Goal: Task Accomplishment & Management: Complete application form

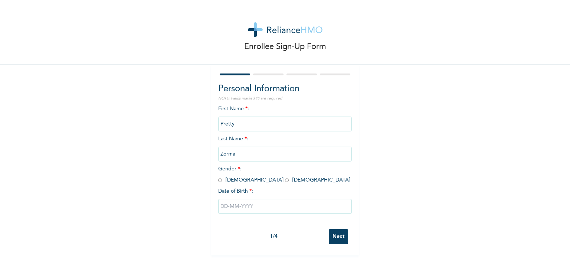
click at [338, 238] on input "Next" at bounding box center [338, 236] width 19 height 15
click at [285, 181] on input "radio" at bounding box center [287, 180] width 4 height 7
radio input "true"
click at [228, 205] on input "text" at bounding box center [285, 206] width 134 height 15
select select "9"
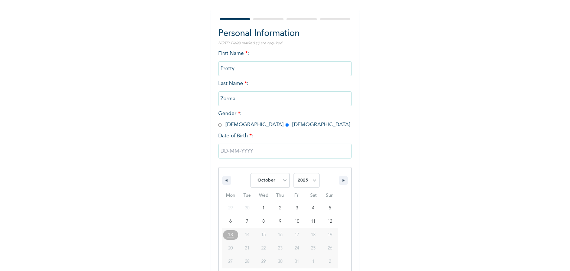
scroll to position [66, 0]
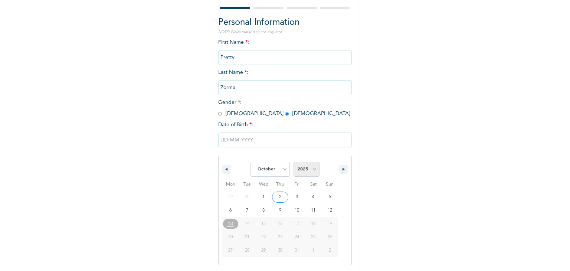
click at [310, 169] on select "2025 2024 2023 2022 2021 2020 2019 2018 2017 2016 2015 2014 2013 2012 2011 2010…" at bounding box center [307, 169] width 26 height 15
select select "1996"
click at [294, 162] on select "2025 2024 2023 2022 2021 2020 2019 2018 2017 2016 2015 2014 2013 2012 2011 2010…" at bounding box center [307, 169] width 26 height 15
type input "[DATE]"
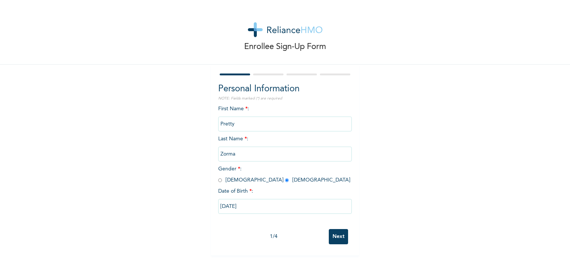
click at [335, 235] on input "Next" at bounding box center [338, 236] width 19 height 15
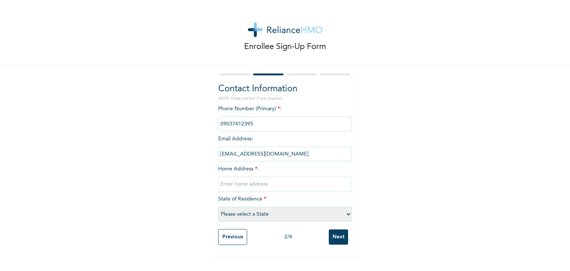
click at [244, 183] on input "text" at bounding box center [285, 184] width 134 height 15
type input "[STREET_ADDRESS]"
click at [253, 209] on select "Please select a State [PERSON_NAME] (FCT) [PERSON_NAME] Ibom [GEOGRAPHIC_DATA] …" at bounding box center [285, 214] width 134 height 15
select select "33"
click at [218, 207] on select "Please select a State [PERSON_NAME] (FCT) [PERSON_NAME] Ibom [GEOGRAPHIC_DATA] …" at bounding box center [285, 214] width 134 height 15
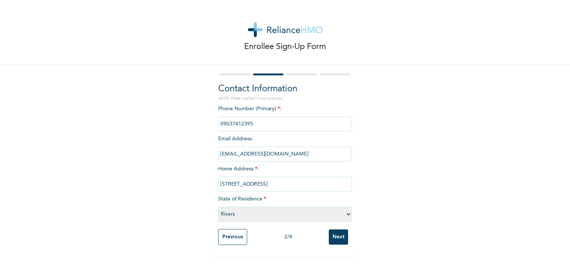
click at [333, 235] on input "Next" at bounding box center [338, 236] width 19 height 15
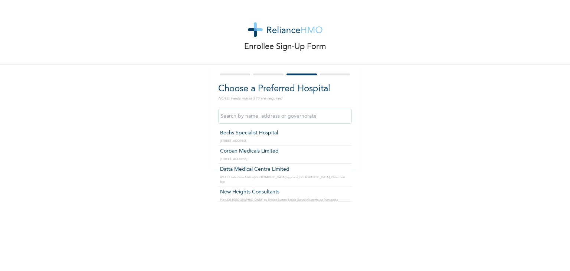
click at [274, 122] on input "text" at bounding box center [285, 116] width 134 height 15
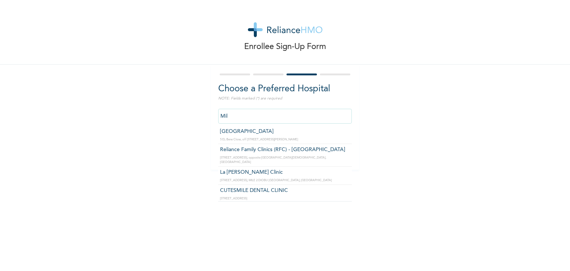
scroll to position [56, 0]
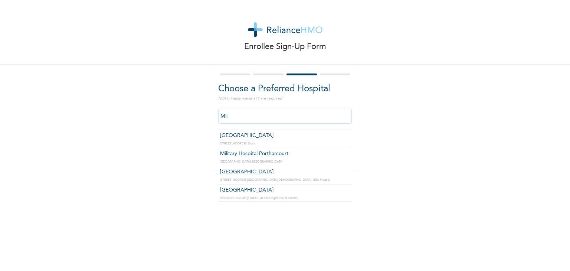
type input "Military Hospital Portharcourt"
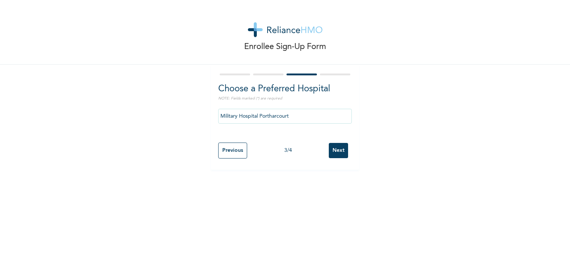
click at [337, 150] on input "Next" at bounding box center [338, 150] width 19 height 15
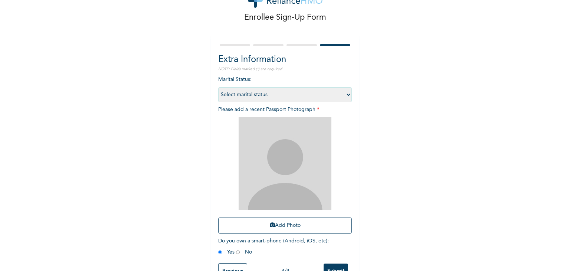
scroll to position [33, 0]
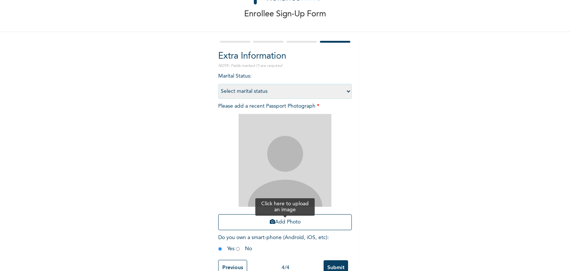
click at [286, 223] on button "Add Photo" at bounding box center [285, 222] width 134 height 16
click at [281, 220] on button "Add Photo" at bounding box center [285, 222] width 134 height 16
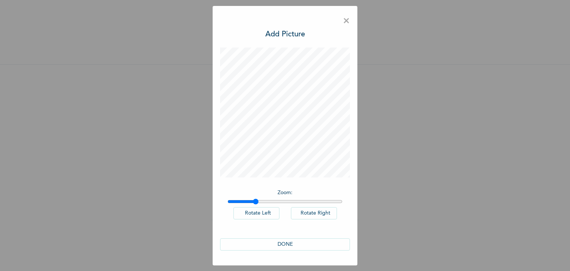
drag, startPoint x: 230, startPoint y: 199, endPoint x: 255, endPoint y: 201, distance: 24.9
type input "1.23"
click at [255, 201] on input "range" at bounding box center [285, 202] width 115 height 6
click at [292, 243] on button "DONE" at bounding box center [285, 244] width 130 height 12
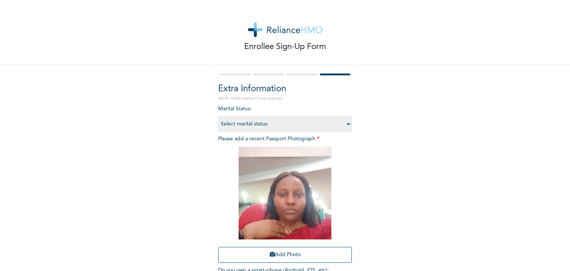
scroll to position [54, 0]
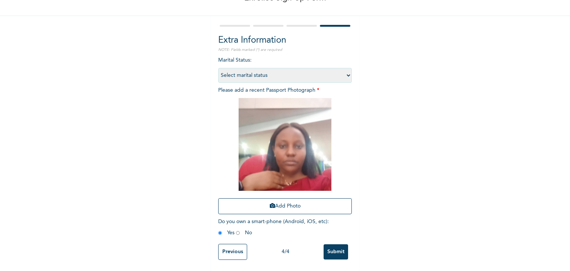
click at [334, 246] on input "Submit" at bounding box center [336, 251] width 24 height 15
